Goal: Find specific page/section: Find specific page/section

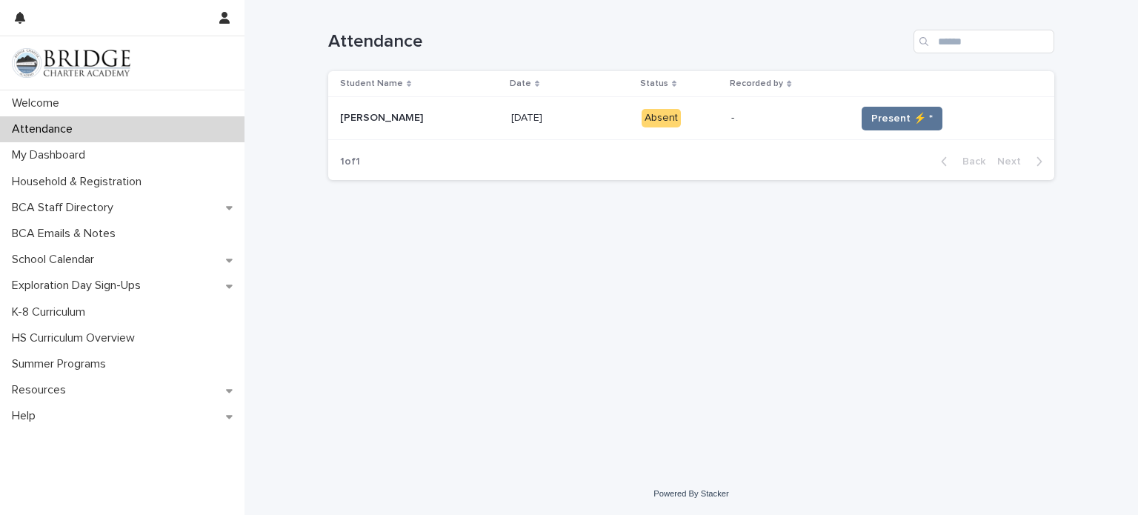
click at [630, 171] on div "1 of 1 Back Next" at bounding box center [691, 161] width 726 height 37
click at [874, 115] on span "Present ⚡ *" at bounding box center [902, 118] width 62 height 15
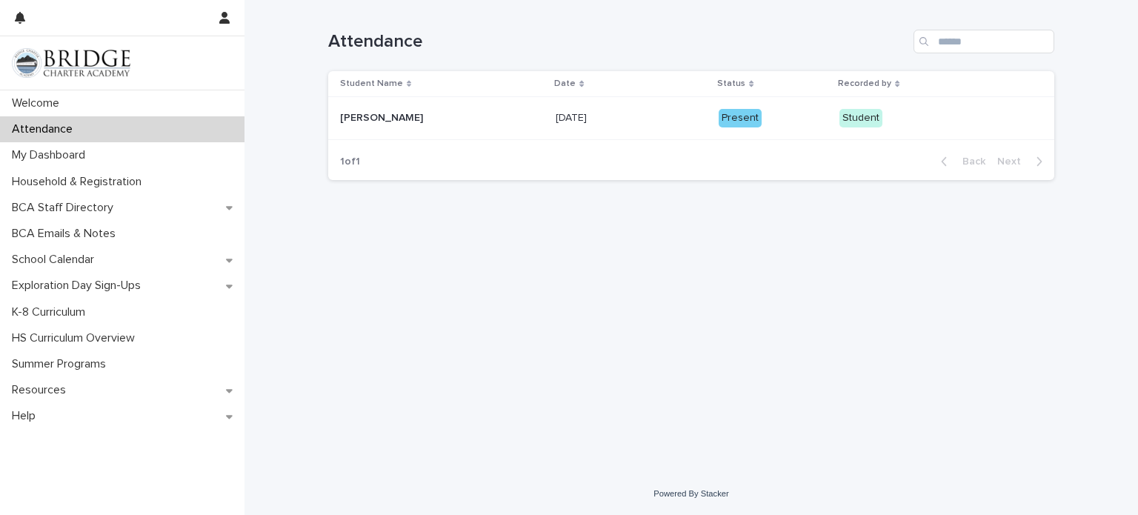
click at [556, 122] on p "[DATE]" at bounding box center [573, 117] width 34 height 16
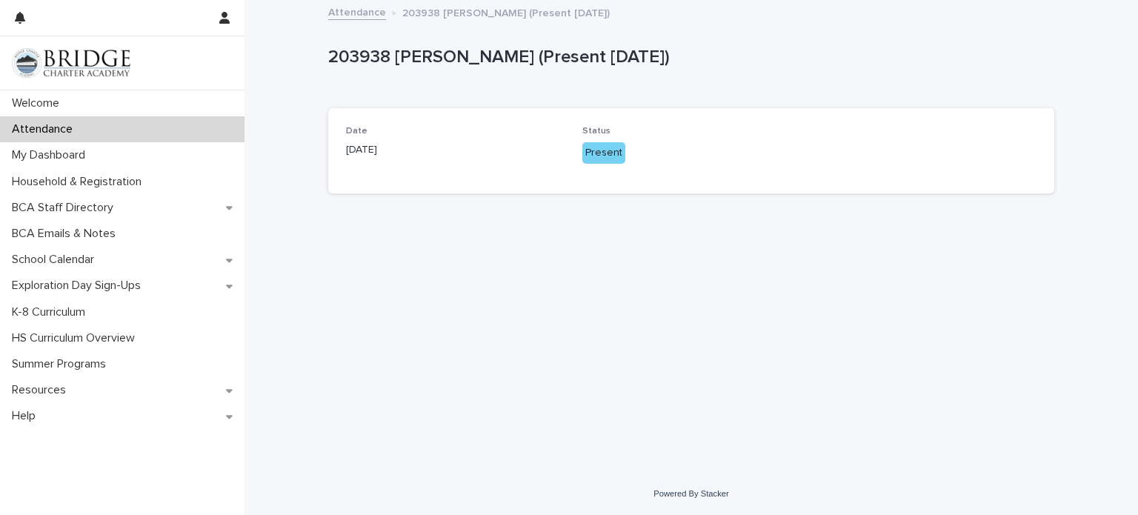
click at [541, 88] on div "203938 [PERSON_NAME] (Present [DATE])" at bounding box center [691, 60] width 726 height 59
click at [62, 140] on div "Attendance" at bounding box center [122, 129] width 245 height 26
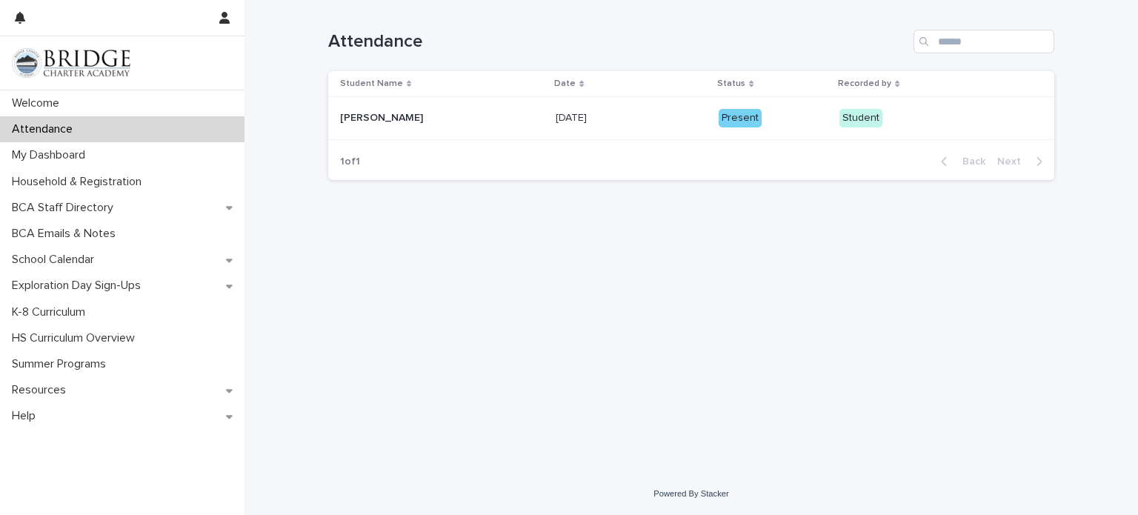
click at [554, 81] on p "Date" at bounding box center [564, 84] width 21 height 16
click at [579, 84] on icon at bounding box center [581, 83] width 4 height 7
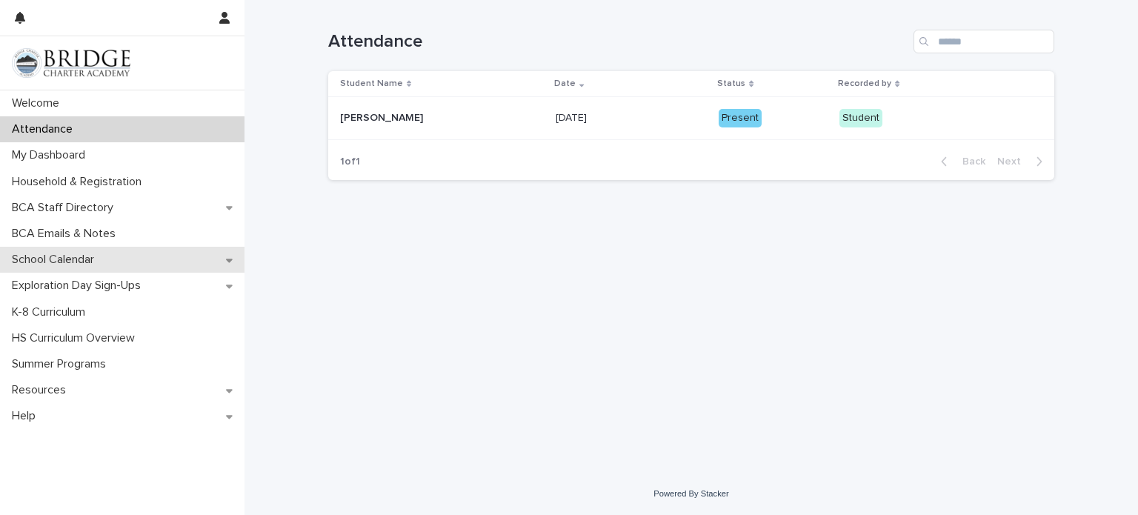
click at [102, 255] on p "School Calendar" at bounding box center [56, 260] width 100 height 14
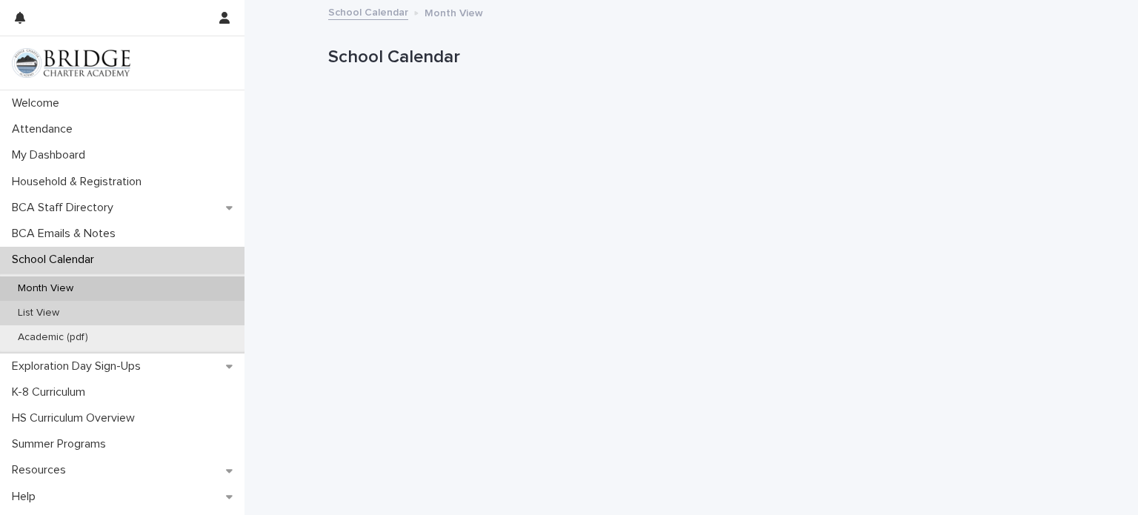
click at [131, 303] on div "List View" at bounding box center [122, 313] width 245 height 24
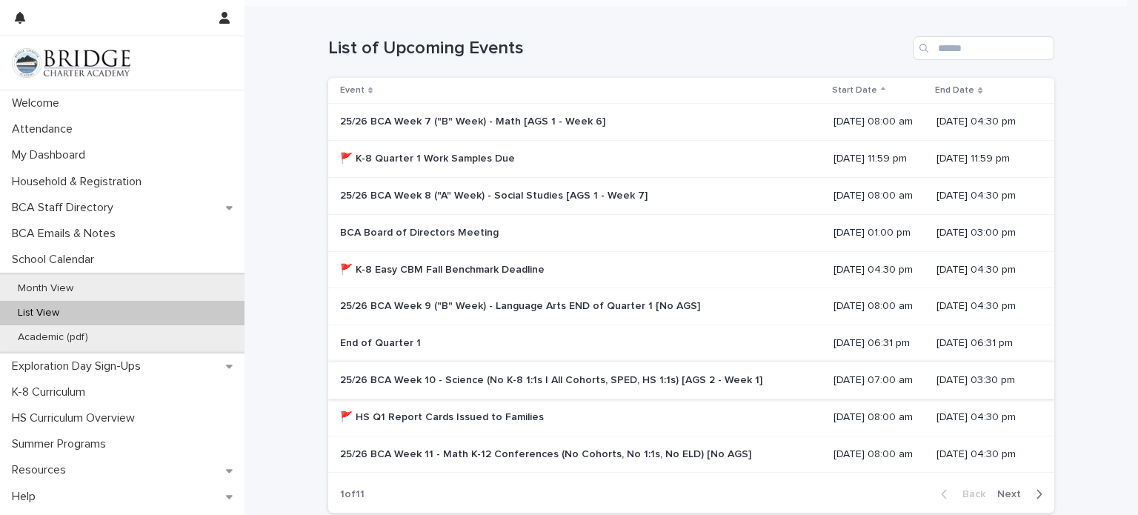
scroll to position [142, 0]
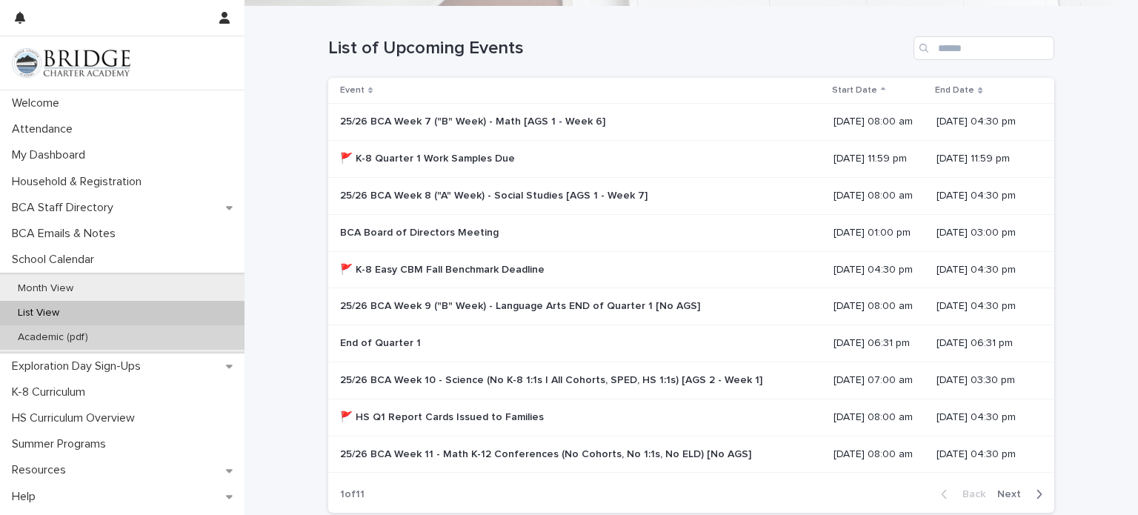
click at [79, 339] on p "Academic (pdf)" at bounding box center [53, 337] width 94 height 13
